Goal: Transaction & Acquisition: Purchase product/service

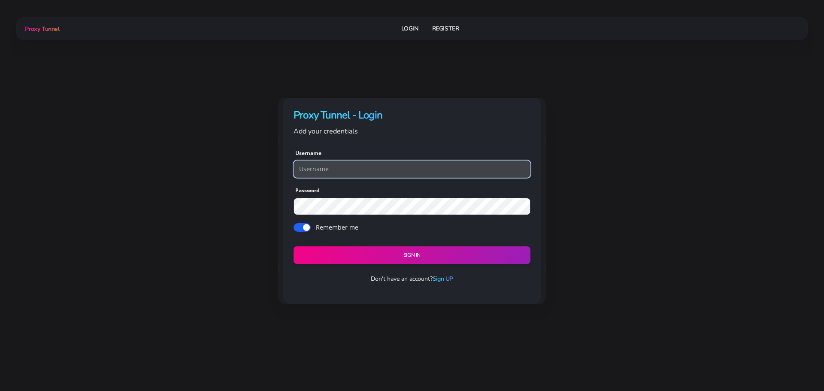
type input "georgeo1"
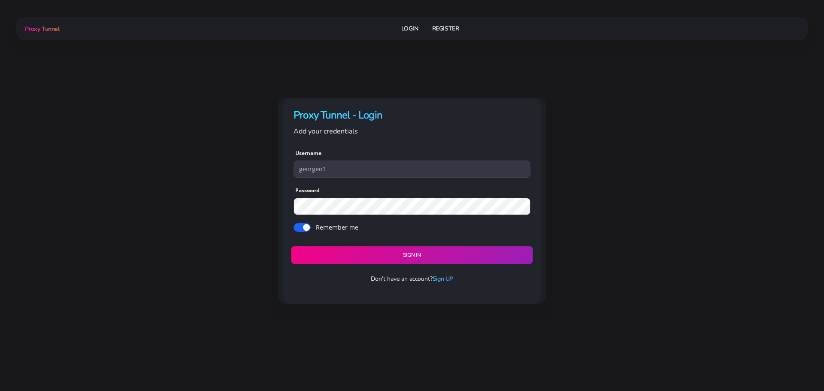
drag, startPoint x: 0, startPoint y: 0, endPoint x: 446, endPoint y: 255, distance: 513.8
click at [446, 255] on button "Sign in" at bounding box center [412, 255] width 242 height 18
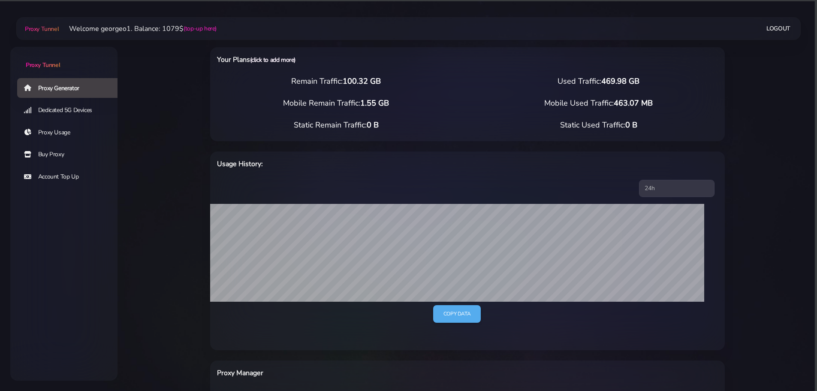
click at [275, 60] on link "(click to add more)" at bounding box center [272, 60] width 45 height 8
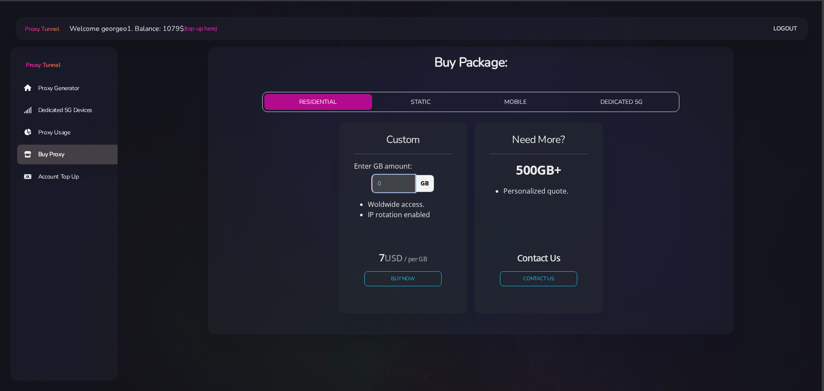
click at [393, 179] on input "number" at bounding box center [393, 183] width 43 height 17
click at [387, 275] on button "Buy Now" at bounding box center [402, 278] width 79 height 15
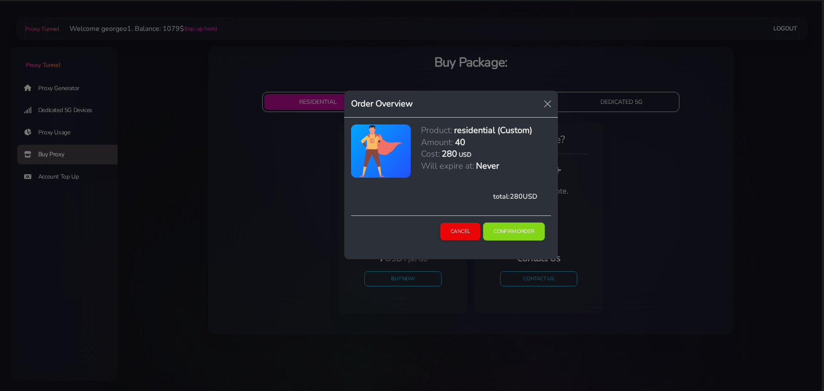
click at [510, 228] on button "Confirm Order" at bounding box center [514, 232] width 62 height 18
drag, startPoint x: 453, startPoint y: 229, endPoint x: 448, endPoint y: 232, distance: 5.4
click at [453, 229] on button "Cancel" at bounding box center [460, 232] width 41 height 18
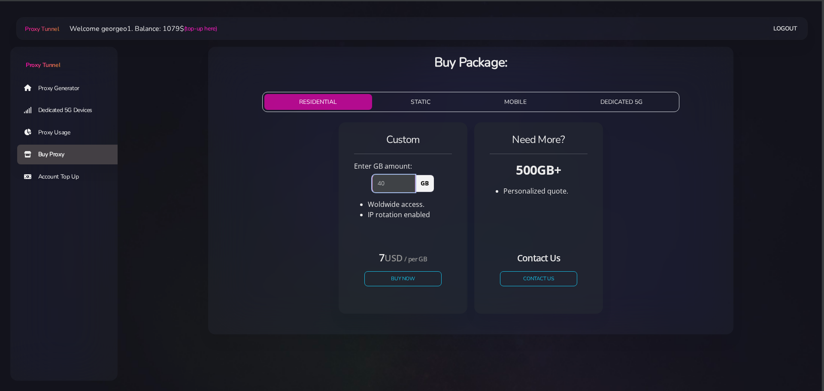
drag, startPoint x: 396, startPoint y: 183, endPoint x: 363, endPoint y: 182, distance: 33.5
click at [363, 182] on div "40 GB" at bounding box center [403, 181] width 108 height 21
type input "100"
click at [411, 275] on button "Buy Now" at bounding box center [402, 278] width 79 height 15
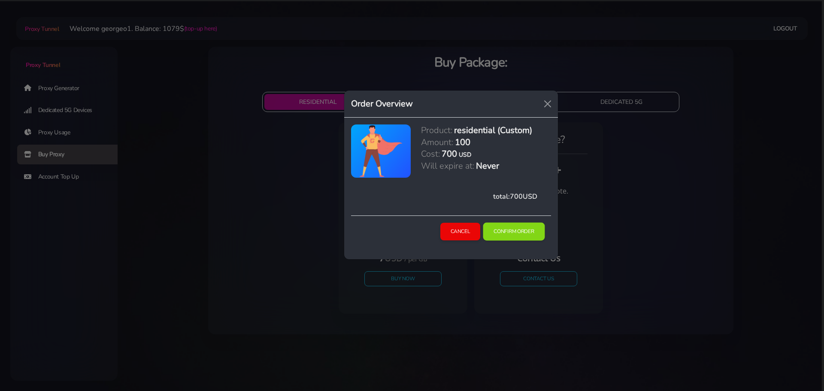
click at [497, 230] on button "Confirm Order" at bounding box center [514, 232] width 62 height 18
click at [454, 225] on button "Cancel" at bounding box center [460, 232] width 41 height 18
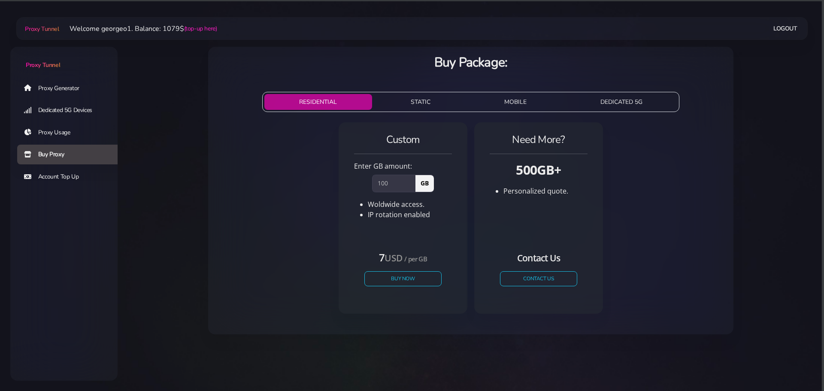
click at [59, 85] on link "Proxy Generator" at bounding box center [70, 88] width 107 height 20
